Goal: Task Accomplishment & Management: Complete application form

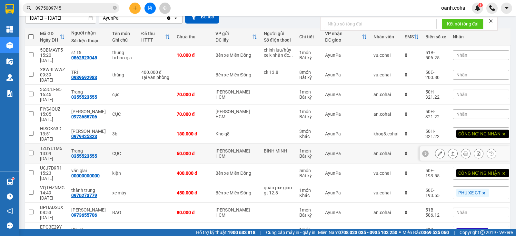
scroll to position [68, 0]
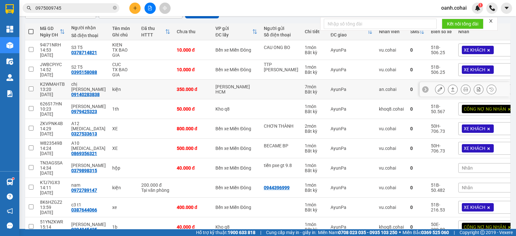
click at [424, 87] on icon at bounding box center [426, 89] width 5 height 5
click at [462, 87] on span "Nhãn" at bounding box center [467, 89] width 11 height 5
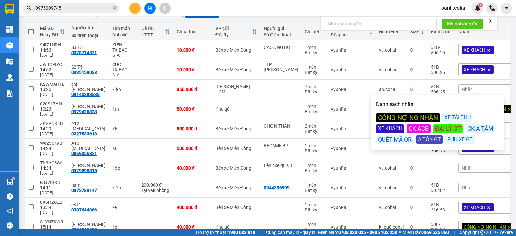
click at [426, 118] on div "CÔNG NỢ NG NHẬN" at bounding box center [408, 118] width 64 height 8
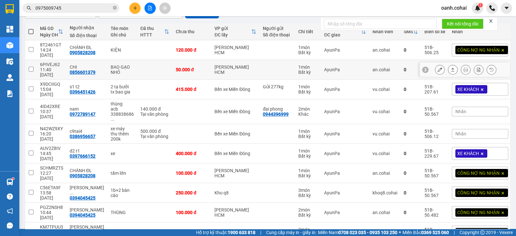
click at [425, 68] on icon at bounding box center [426, 70] width 2 height 4
click at [460, 67] on span "Nhãn" at bounding box center [461, 69] width 11 height 5
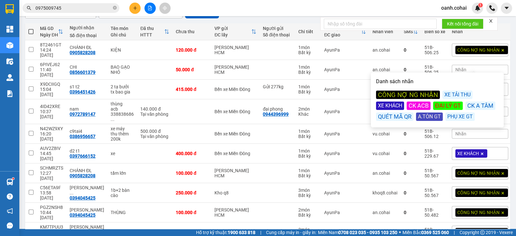
click at [431, 93] on div "CÔNG NỢ NG NHẬN" at bounding box center [408, 95] width 64 height 8
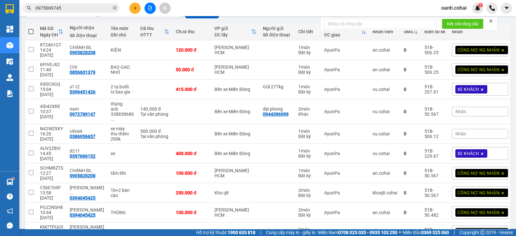
drag, startPoint x: 327, startPoint y: 226, endPoint x: 334, endPoint y: 211, distance: 16.8
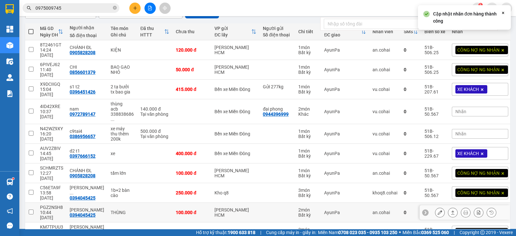
scroll to position [82, 0]
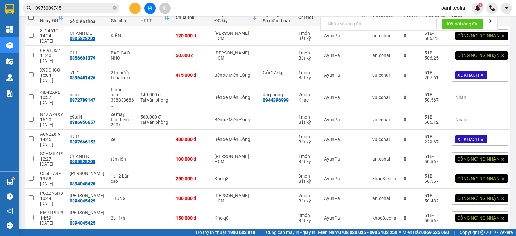
drag, startPoint x: 433, startPoint y: 212, endPoint x: 430, endPoint y: 206, distance: 7.0
click at [435, 234] on button "4" at bounding box center [440, 239] width 10 height 10
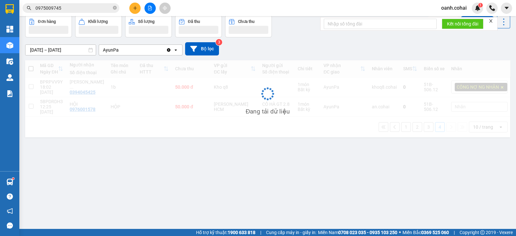
scroll to position [29, 0]
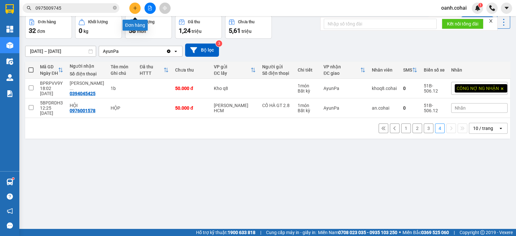
click at [134, 6] on icon "plus" at bounding box center [135, 8] width 5 height 5
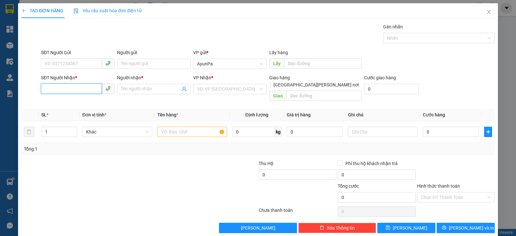
click at [91, 86] on input "SĐT Người Nhận *" at bounding box center [71, 89] width 61 height 10
type input "0939679113"
click at [56, 103] on div "0939679113 - A [PERSON_NAME]" at bounding box center [78, 101] width 67 height 7
type input "A KHIÊM"
type input "0939679113"
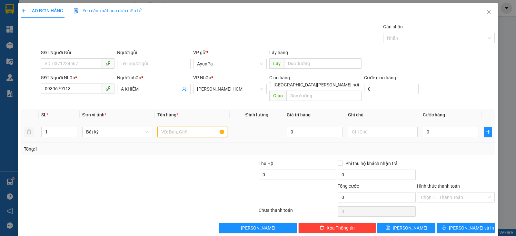
click at [188, 128] on input "text" at bounding box center [193, 132] width 70 height 10
type input "1th"
click at [444, 127] on input "0" at bounding box center [451, 132] width 56 height 10
type input "5"
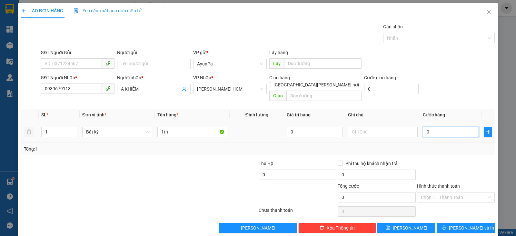
type input "5"
type input "50"
type input "50.000"
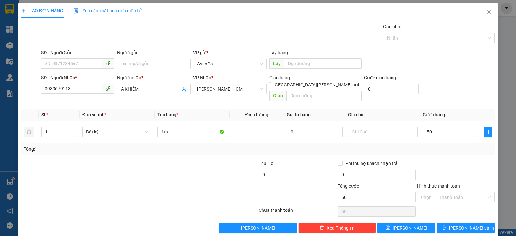
type input "50.000"
click at [450, 148] on div "Transit Pickup Surcharge Ids Transit Deliver Surcharge Ids Transit Deliver Surc…" at bounding box center [258, 128] width 474 height 210
click at [453, 193] on input "Hình thức thanh toán" at bounding box center [454, 198] width 66 height 10
click at [442, 203] on div "Tại văn phòng" at bounding box center [450, 202] width 69 height 7
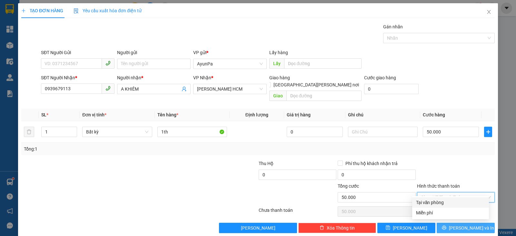
type input "0"
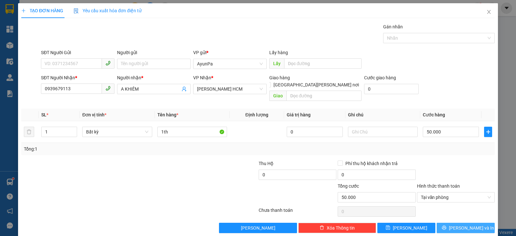
click at [444, 223] on button "[PERSON_NAME] và In" at bounding box center [466, 228] width 58 height 10
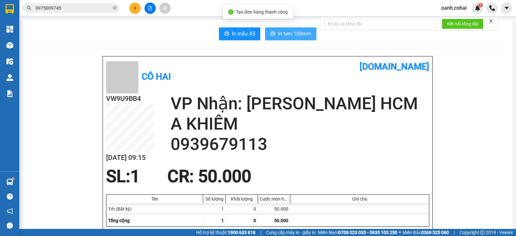
click at [298, 28] on button "In tem 100mm" at bounding box center [290, 33] width 51 height 13
click at [115, 7] on icon "close-circle" at bounding box center [115, 8] width 4 height 4
click at [105, 7] on input "text" at bounding box center [74, 8] width 76 height 7
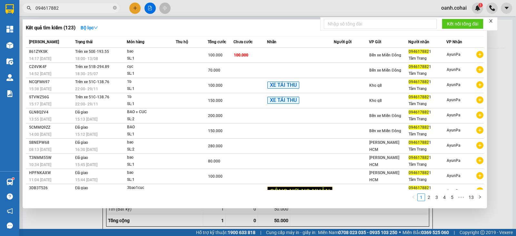
type input "0946178821"
click at [116, 9] on icon "close-circle" at bounding box center [115, 8] width 4 height 4
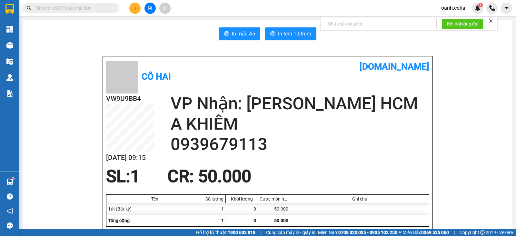
click at [99, 7] on input "text" at bounding box center [74, 8] width 76 height 7
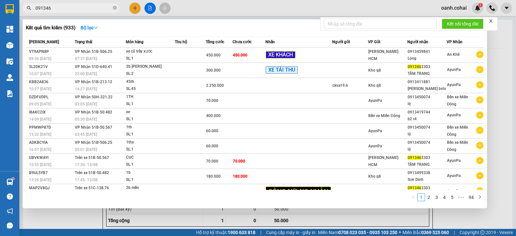
type input "0913463"
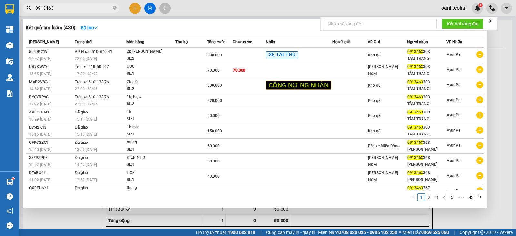
click at [115, 7] on icon "close-circle" at bounding box center [115, 8] width 4 height 4
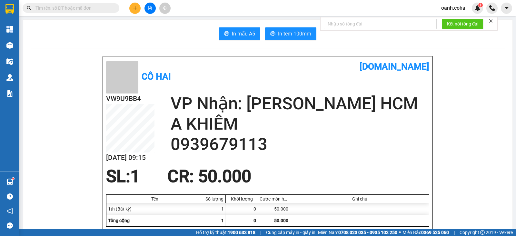
click at [101, 6] on input "text" at bounding box center [74, 8] width 76 height 7
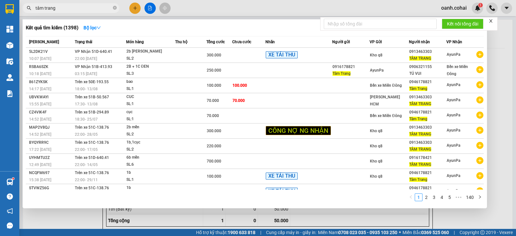
type input "tâm trang"
